Goal: Task Accomplishment & Management: Manage account settings

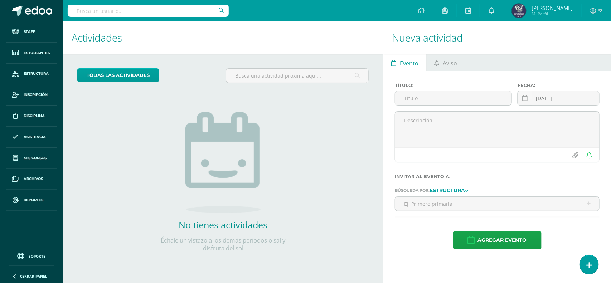
click at [126, 13] on input "text" at bounding box center [148, 11] width 161 height 12
type input "computa"
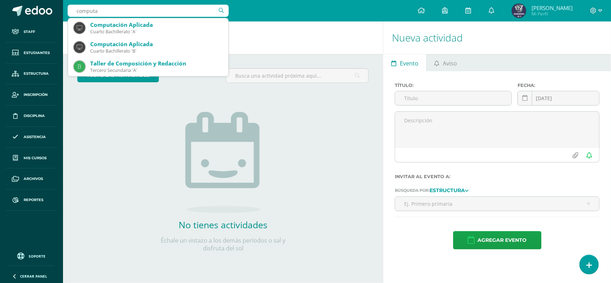
drag, startPoint x: 103, startPoint y: 12, endPoint x: 68, endPoint y: 14, distance: 35.1
click at [68, 14] on input "computa" at bounding box center [148, 11] width 161 height 12
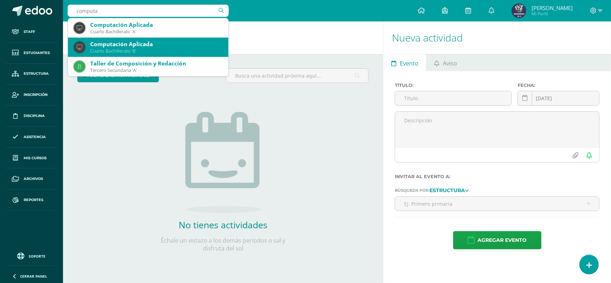
click at [140, 43] on div "Computación Aplicada" at bounding box center [156, 44] width 132 height 8
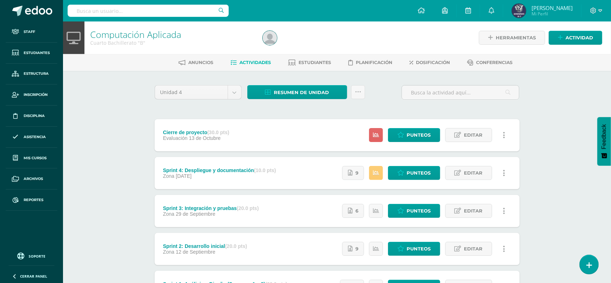
click at [129, 7] on input "text" at bounding box center [148, 11] width 161 height 12
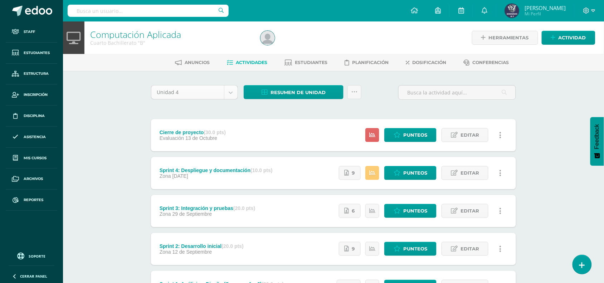
click at [229, 90] on body "Staff Estudiantes Estructura Inscripción Disciplina Asistencia Mis cursos Archi…" at bounding box center [302, 175] width 604 height 351
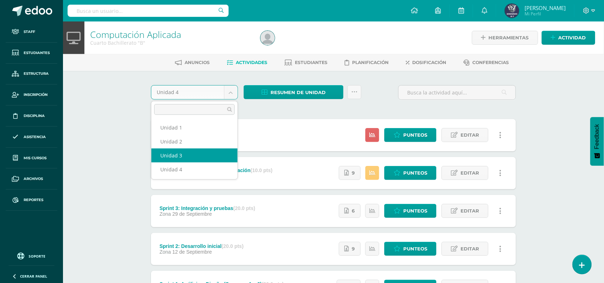
select select "Unidad 3"
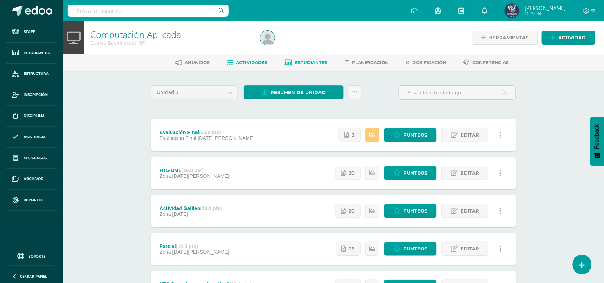
click at [312, 63] on span "Estudiantes" at bounding box center [311, 62] width 33 height 5
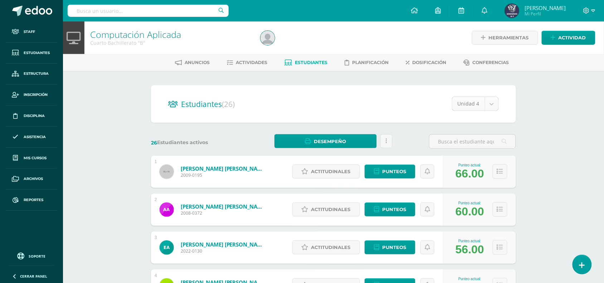
click at [492, 102] on body "Staff Estudiantes Estructura Inscripción Disciplina Asistencia Mis cursos Archi…" at bounding box center [302, 287] width 604 height 574
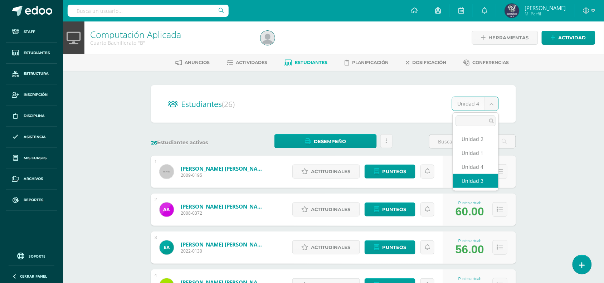
select select "/dashboard/teacher/section/772/students/?unit=30089"
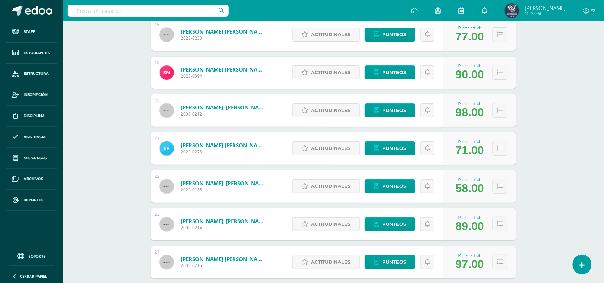
scroll to position [782, 0]
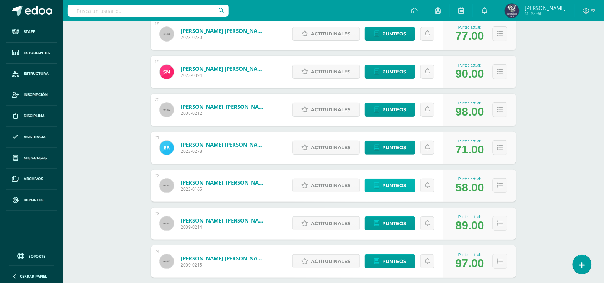
click at [392, 187] on span "Punteos" at bounding box center [394, 185] width 24 height 13
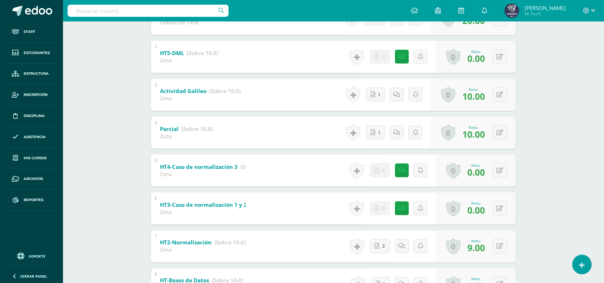
scroll to position [179, 0]
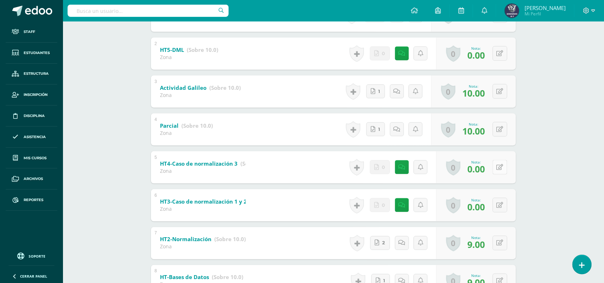
click at [495, 166] on button at bounding box center [500, 167] width 15 height 15
type input "7"
click at [488, 168] on icon at bounding box center [486, 170] width 6 height 6
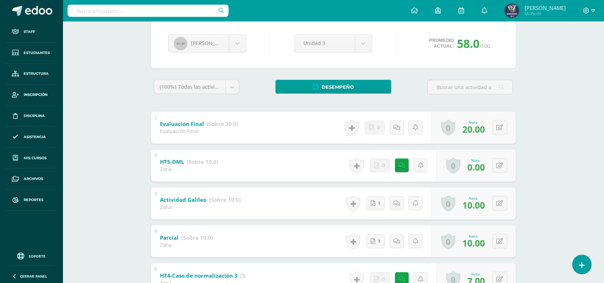
scroll to position [62, 0]
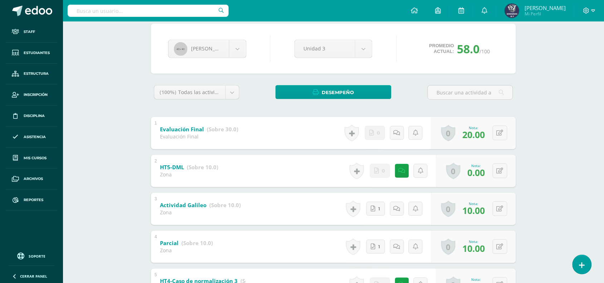
click at [478, 167] on span "0.00" at bounding box center [476, 172] width 18 height 12
click at [501, 172] on icon at bounding box center [504, 171] width 7 height 6
type input "7"
click at [485, 170] on icon at bounding box center [486, 173] width 6 height 6
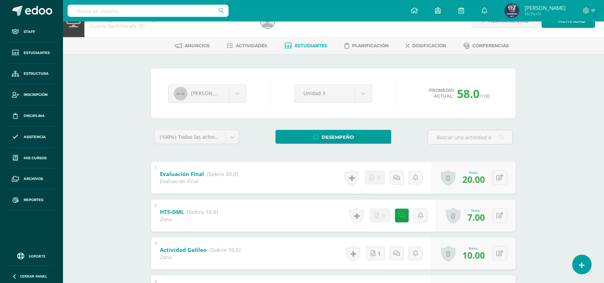
scroll to position [0, 0]
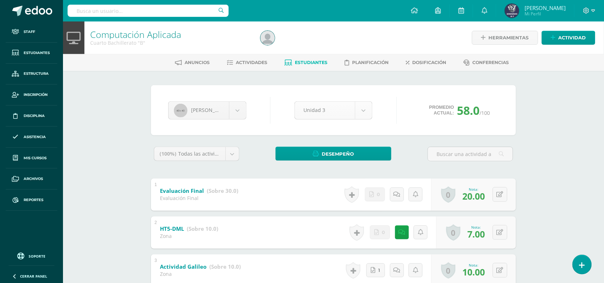
click at [372, 108] on div "Unidad 3" at bounding box center [333, 110] width 78 height 18
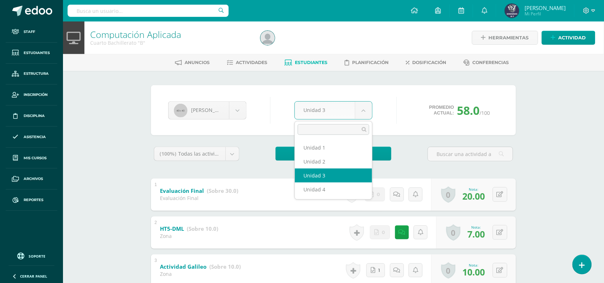
click at [362, 112] on body "Staff Estudiantes Estructura Inscripción Disciplina Asistencia Mis cursos Archi…" at bounding box center [302, 262] width 604 height 524
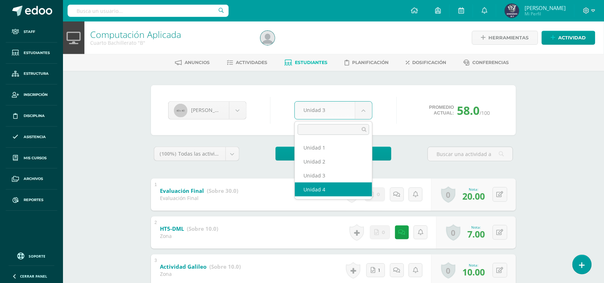
select select "Unidad 4"
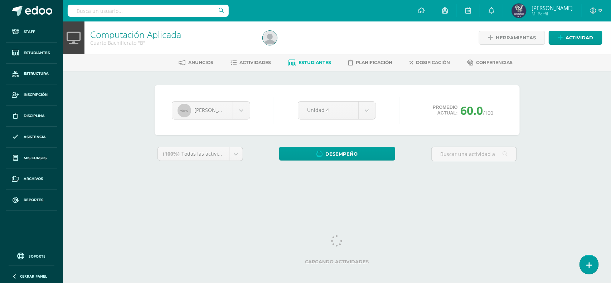
click at [367, 112] on body "Staff Estudiantes Estructura Inscripción Disciplina Asistencia Mis cursos Archi…" at bounding box center [305, 96] width 611 height 193
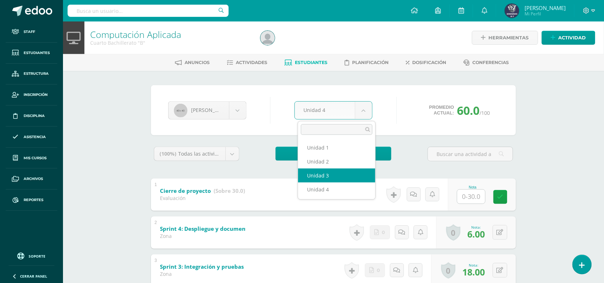
select select "Unidad 3"
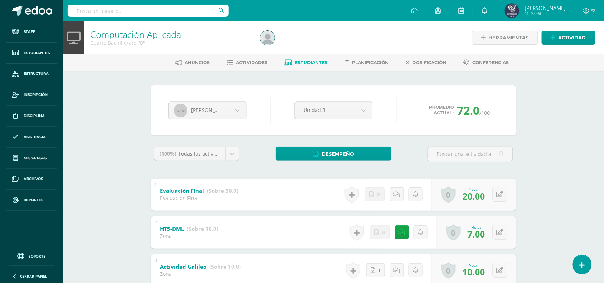
click at [131, 31] on link "Computación Aplicada" at bounding box center [135, 34] width 91 height 12
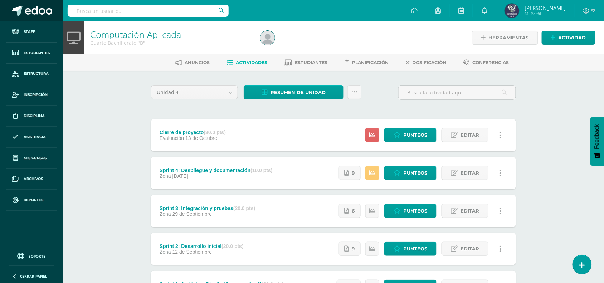
click at [41, 11] on span at bounding box center [38, 11] width 27 height 11
